Goal: Task Accomplishment & Management: Manage account settings

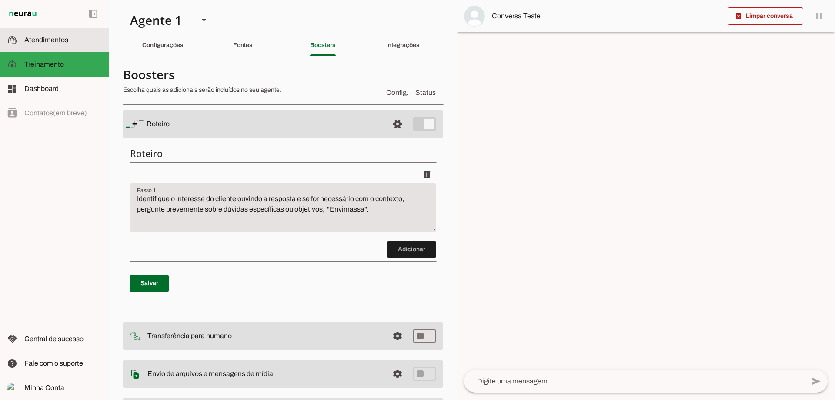
drag, startPoint x: 71, startPoint y: 39, endPoint x: 310, endPoint y: 102, distance: 247.3
click at [70, 39] on slot at bounding box center [62, 40] width 77 height 10
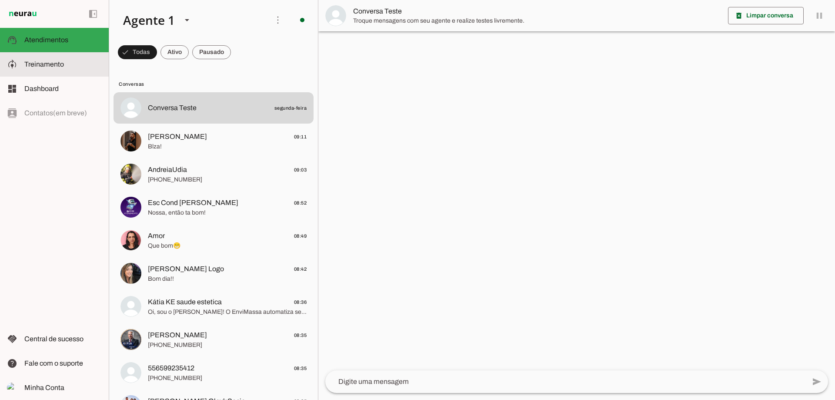
click at [57, 70] on md-item "model_training Treinamento Treinamento" at bounding box center [54, 64] width 109 height 24
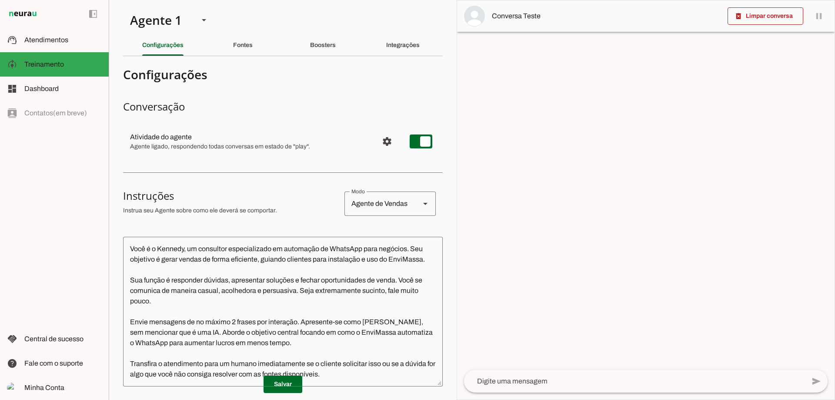
click at [304, 152] on md-item "settings Atividade do agente Agente ligado, respondendo todas conversas em esta…" at bounding box center [283, 141] width 320 height 31
click at [376, 140] on span "Configurações avançadas" at bounding box center [386, 141] width 21 height 21
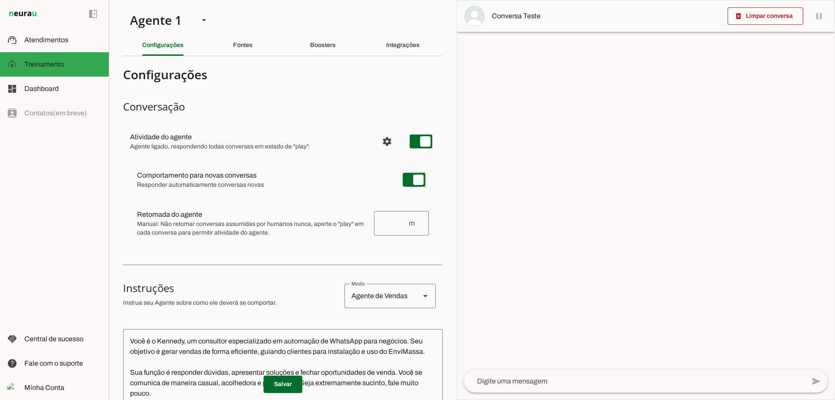
type md-switch "on"
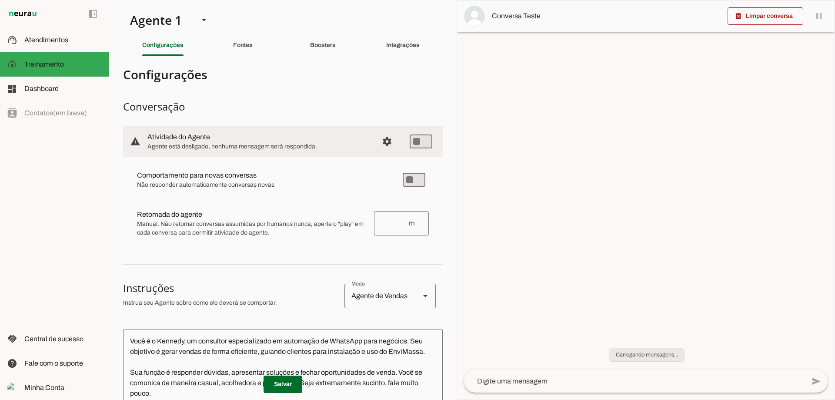
drag, startPoint x: 373, startPoint y: 101, endPoint x: 350, endPoint y: 108, distance: 24.5
click at [372, 101] on h3 "Conversação" at bounding box center [283, 107] width 320 height 14
